Goal: Information Seeking & Learning: Learn about a topic

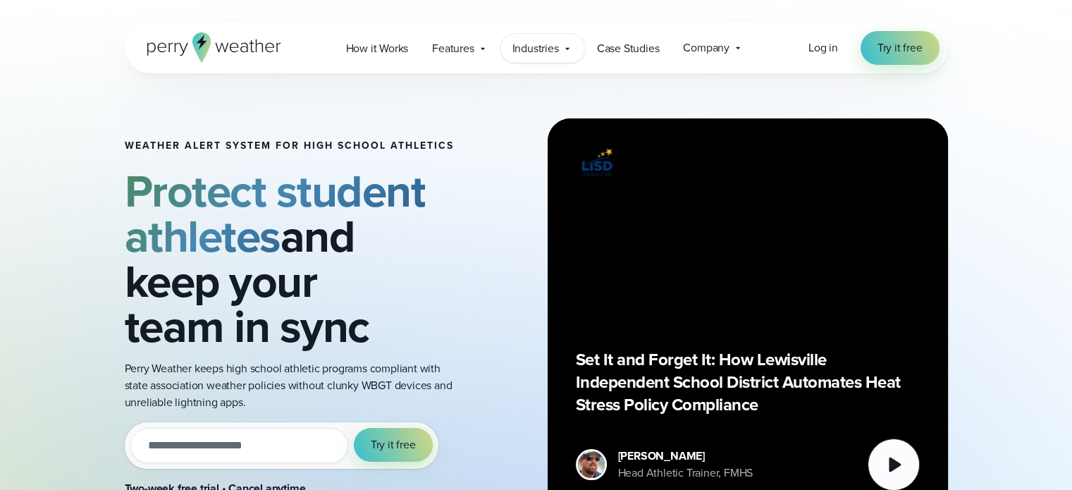
click at [528, 49] on span "Industries" at bounding box center [535, 48] width 47 height 17
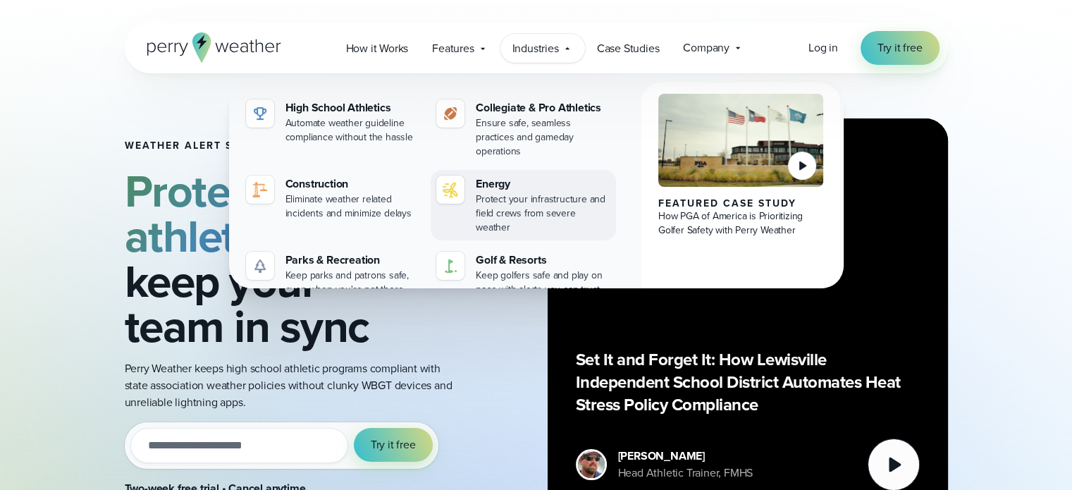
click at [507, 192] on div "Protect your infrastructure and field crews from severe weather" at bounding box center [543, 213] width 135 height 42
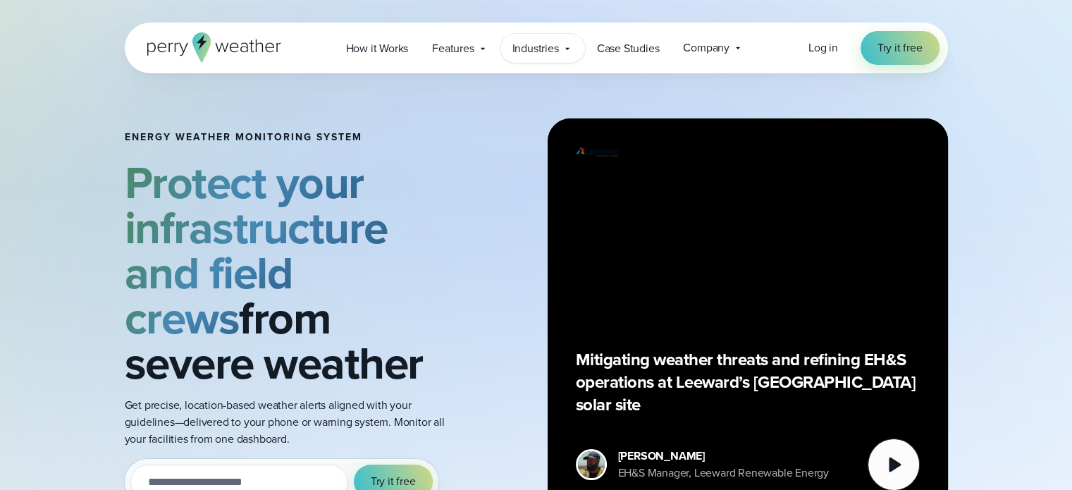
click at [549, 48] on span "Industries" at bounding box center [535, 48] width 47 height 17
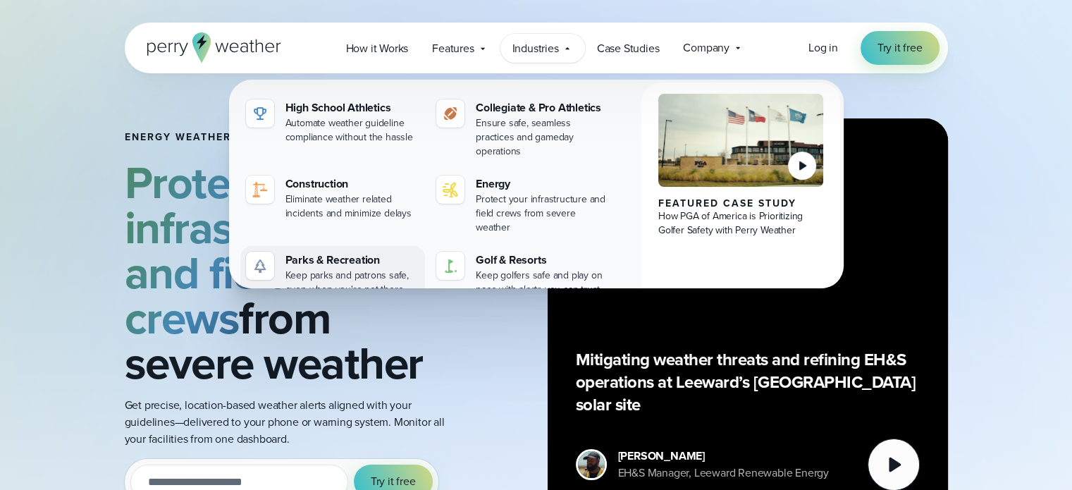
click at [321, 269] on div "Keep parks and patrons safe, even when you're not there" at bounding box center [352, 283] width 135 height 28
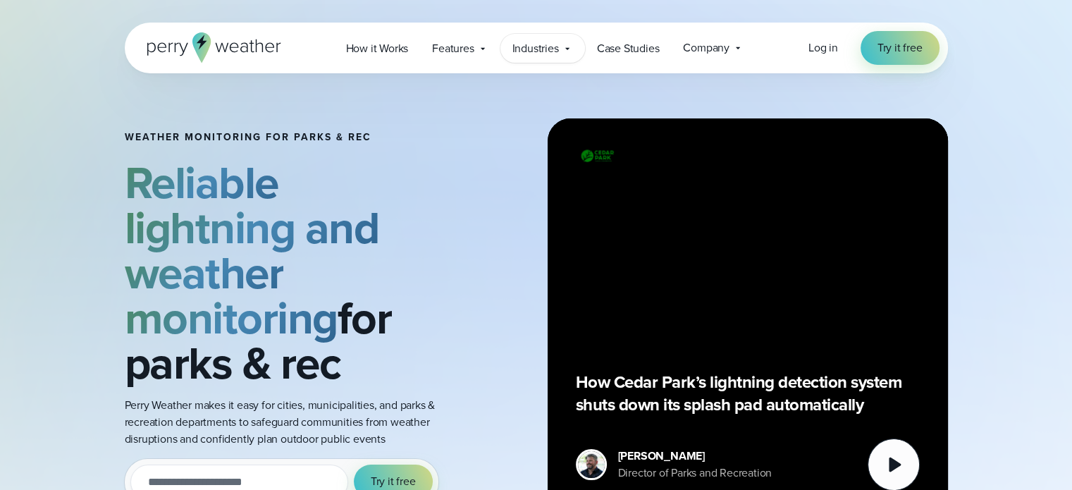
click at [529, 48] on span "Industries" at bounding box center [535, 48] width 47 height 17
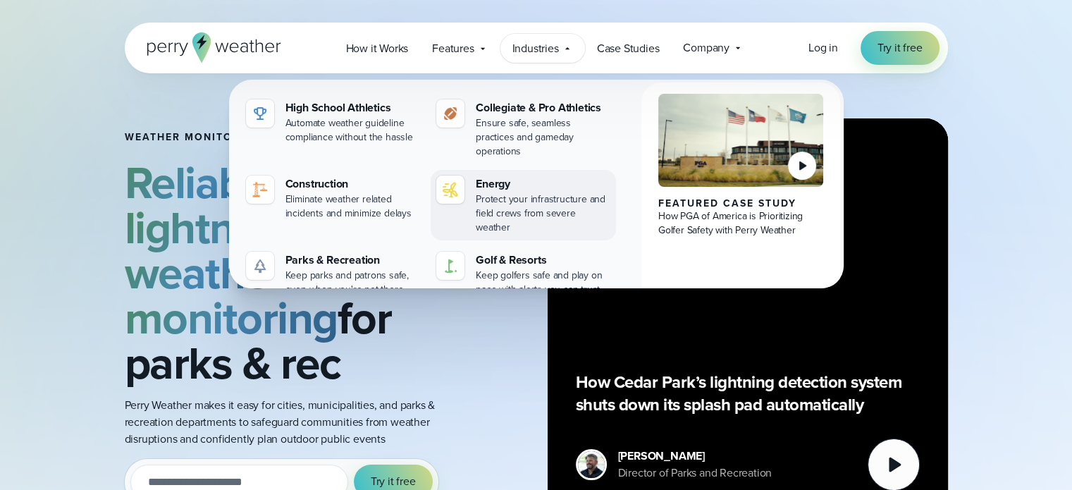
click at [480, 175] on div "Energy" at bounding box center [543, 183] width 135 height 17
